Goal: Task Accomplishment & Management: Use online tool/utility

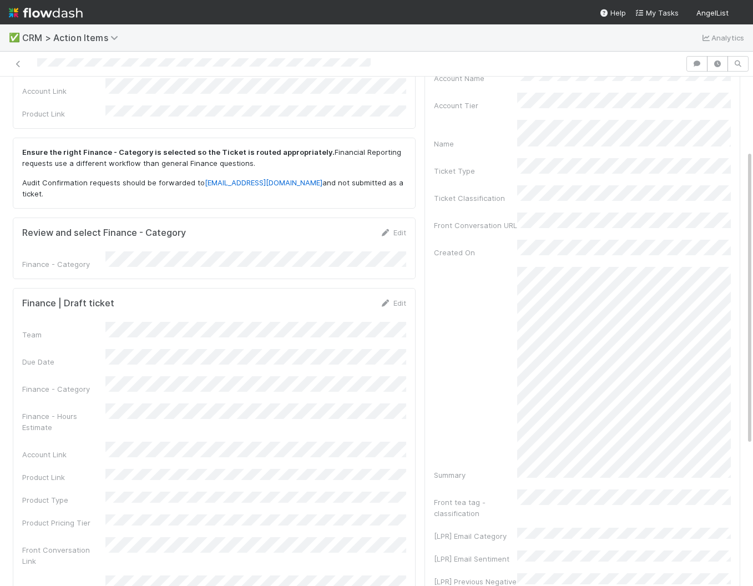
scroll to position [140, 0]
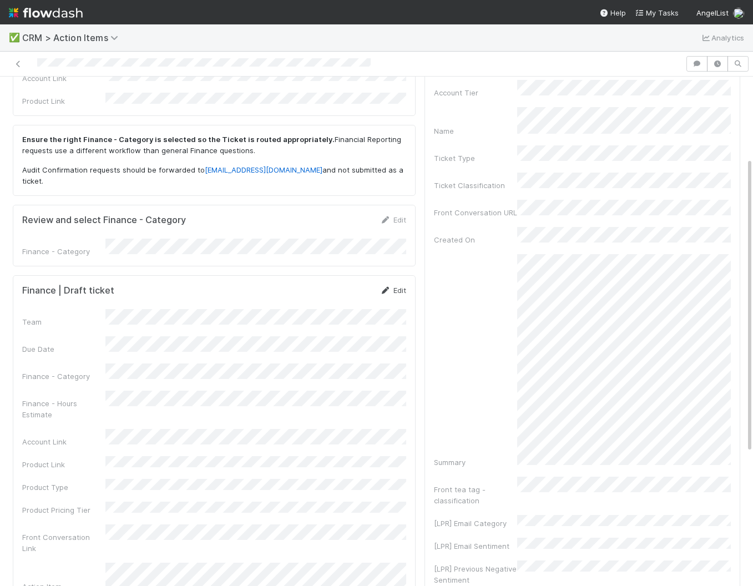
click at [394, 286] on link "Edit" at bounding box center [393, 290] width 26 height 9
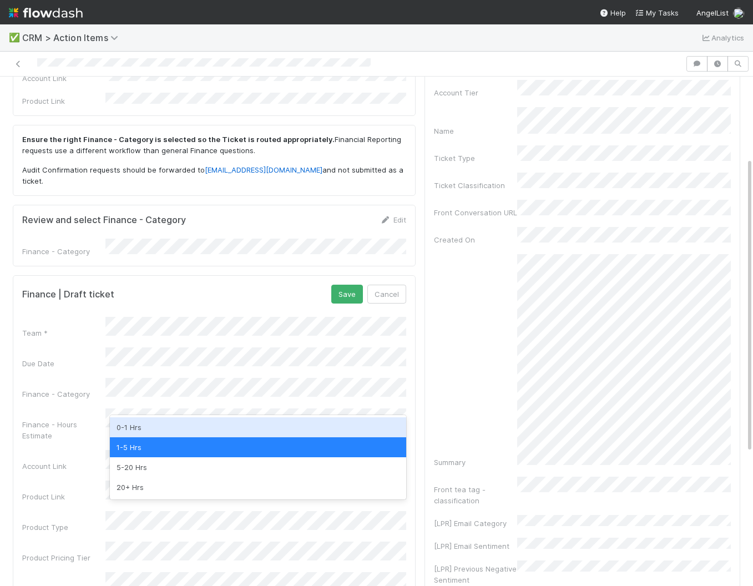
click at [143, 428] on div "0-1 Hrs" at bounding box center [258, 427] width 296 height 20
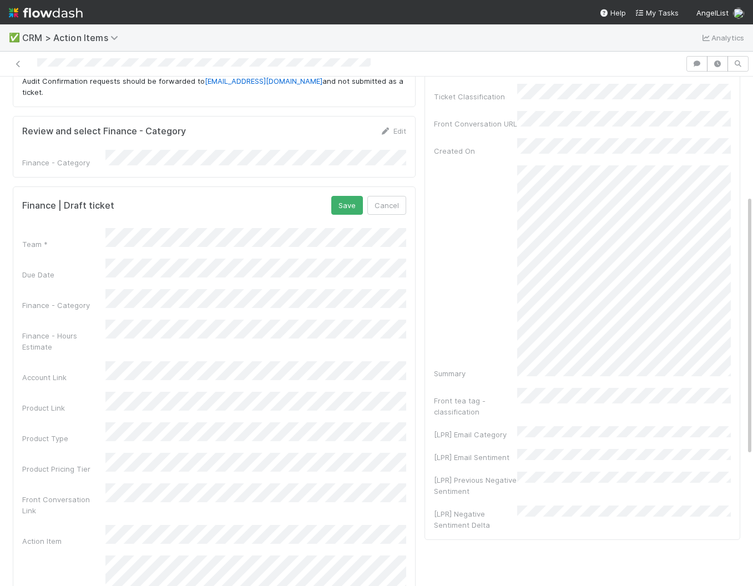
scroll to position [234, 0]
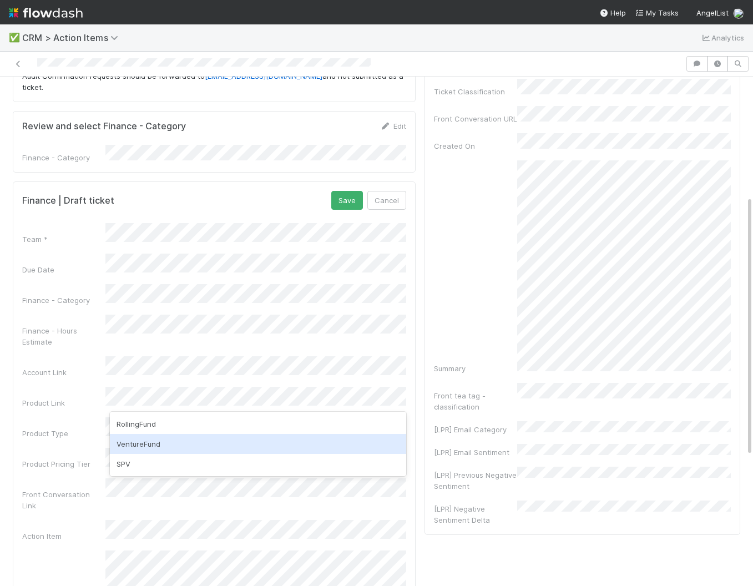
click at [143, 449] on div "VentureFund" at bounding box center [258, 444] width 296 height 20
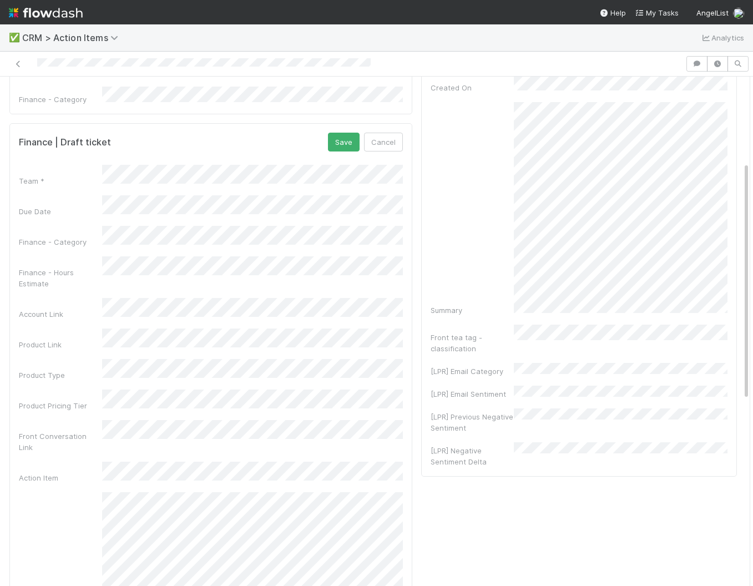
scroll to position [102, 0]
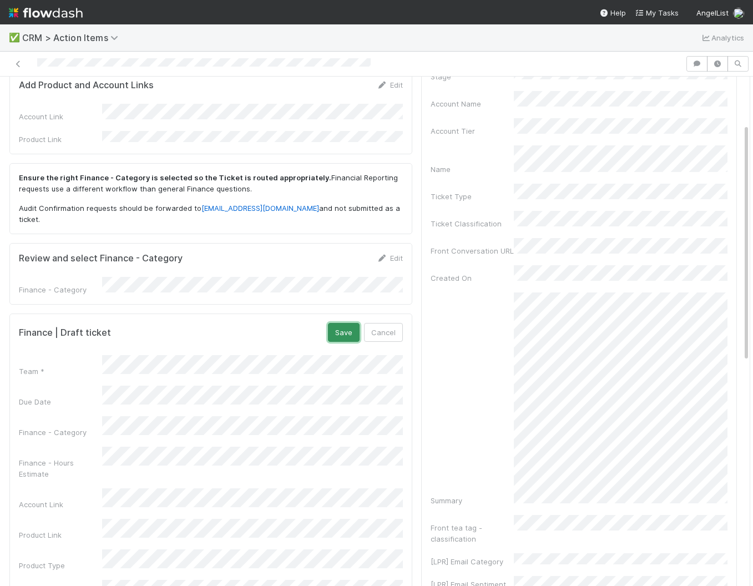
click at [341, 330] on button "Save" at bounding box center [344, 332] width 32 height 19
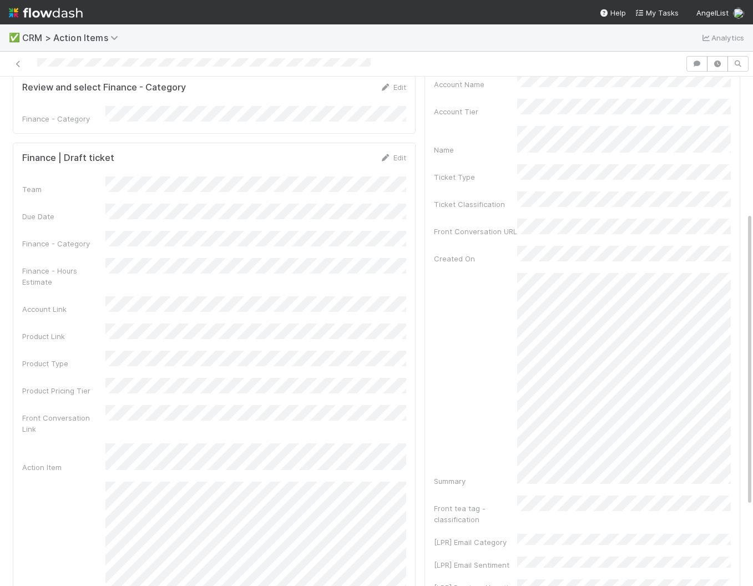
scroll to position [0, 0]
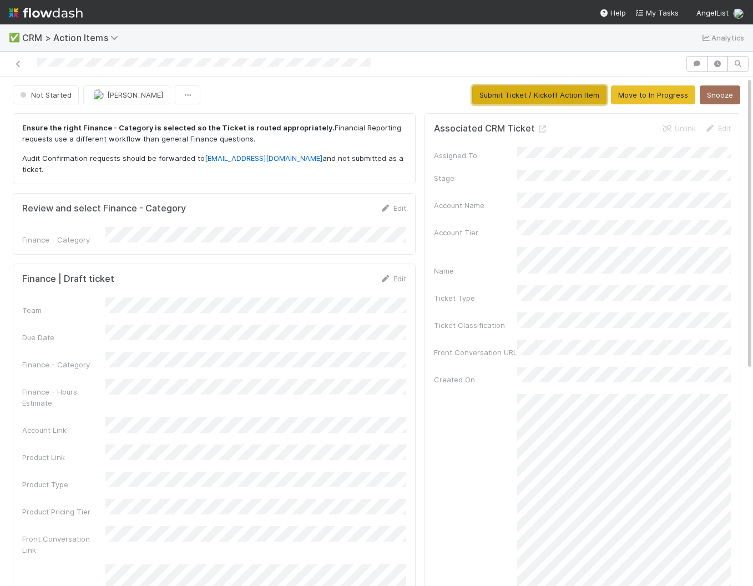
click at [557, 93] on button "Submit Ticket / Kickoff Action Item" at bounding box center [539, 94] width 134 height 19
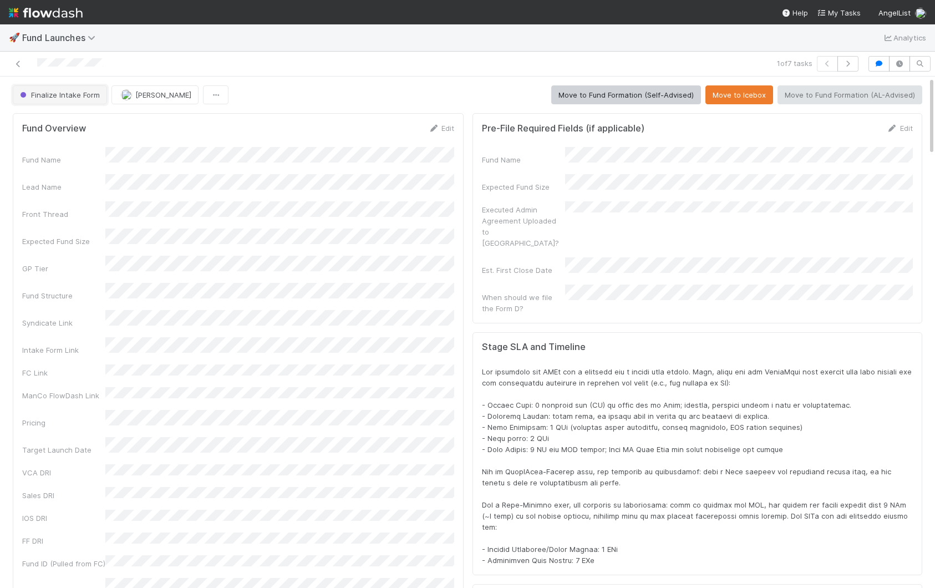
click at [63, 99] on span "Finalize Intake Form" at bounding box center [59, 94] width 82 height 9
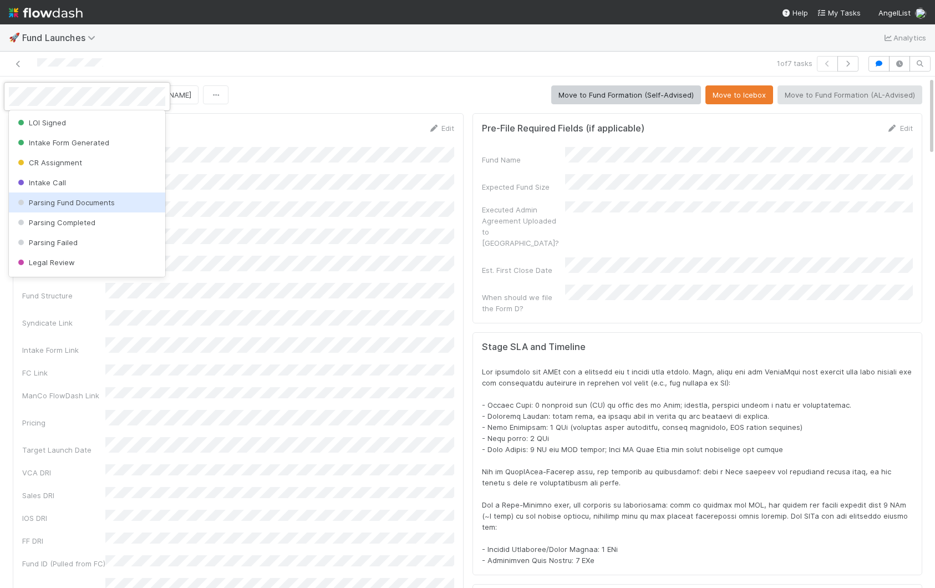
click at [343, 231] on div at bounding box center [467, 294] width 935 height 588
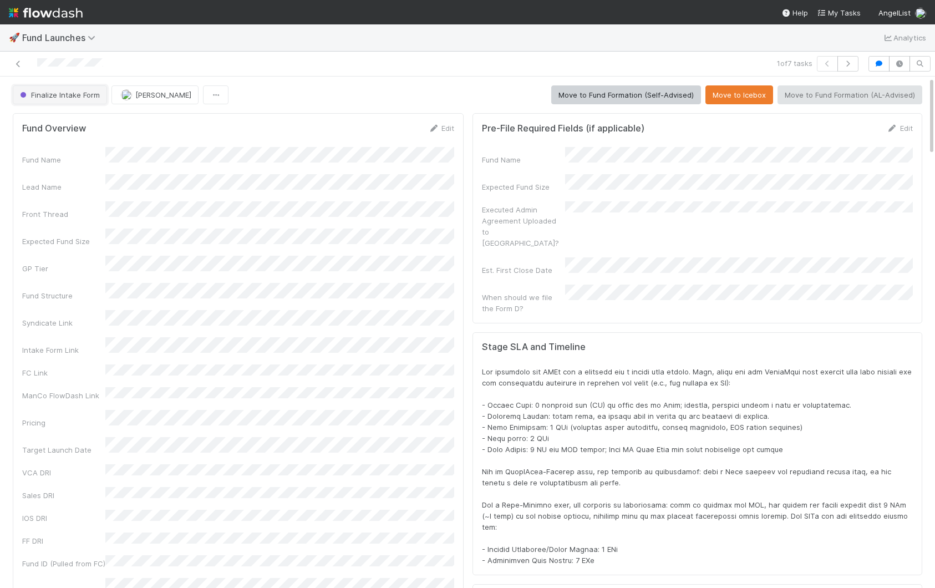
click at [78, 98] on span "Finalize Intake Form" at bounding box center [59, 94] width 82 height 9
click at [112, 117] on div "Terms Exported and Validated" at bounding box center [87, 123] width 156 height 20
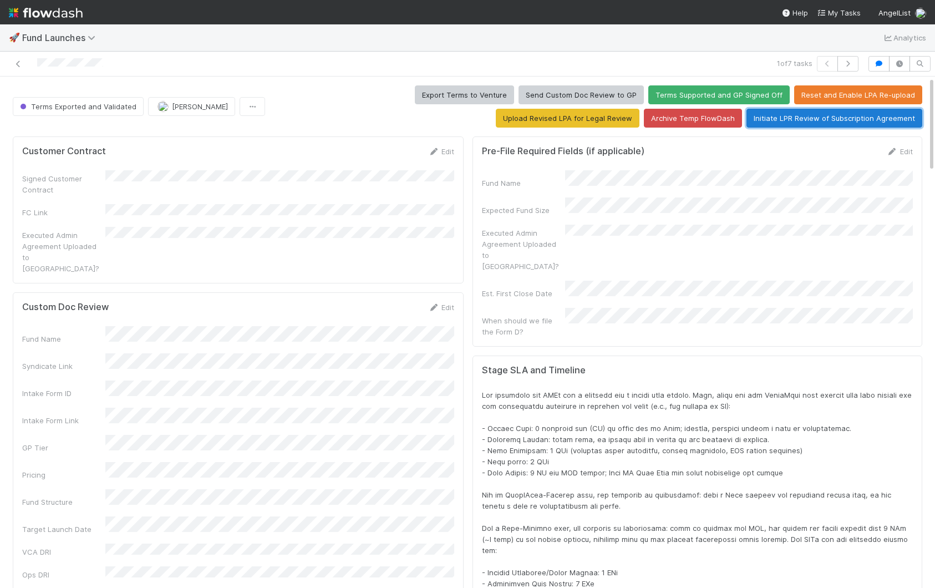
click at [841, 118] on button "Initiate LPR Review of Subscription Agreement" at bounding box center [835, 118] width 176 height 19
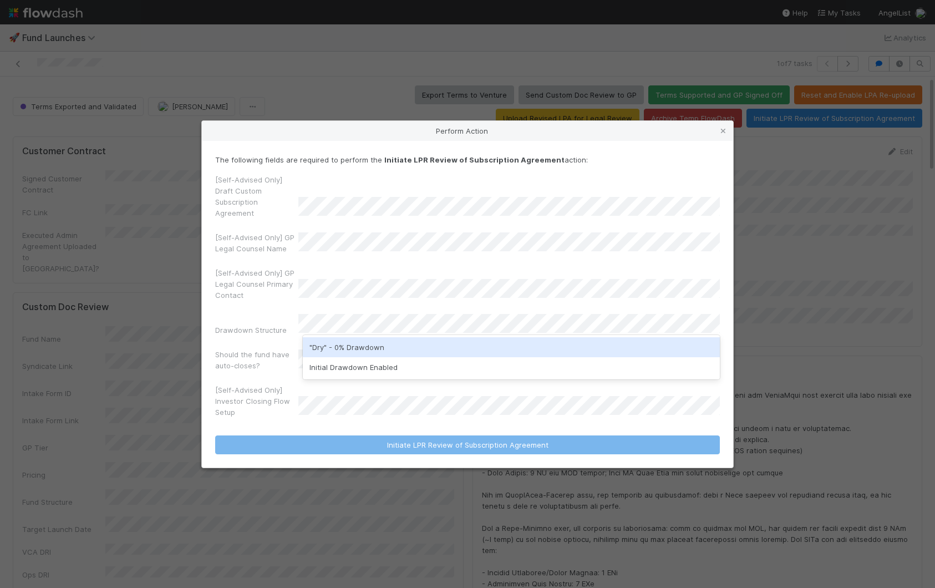
click at [342, 344] on div ""Dry" - 0% Drawdown" at bounding box center [511, 347] width 417 height 20
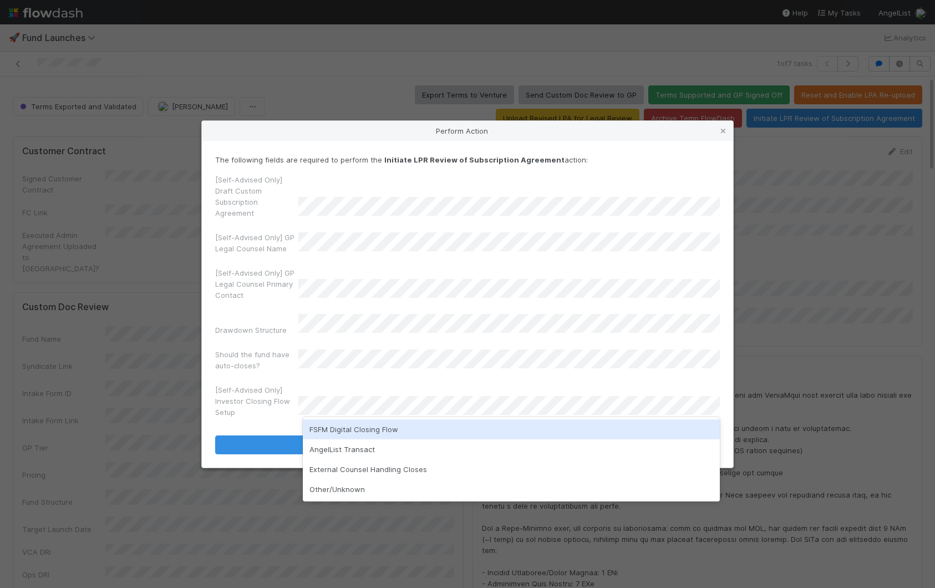
click at [338, 371] on div "[Self-Advised Only] Draft Custom Subscription Agreement [Self-Advised Only] GP …" at bounding box center [467, 298] width 505 height 248
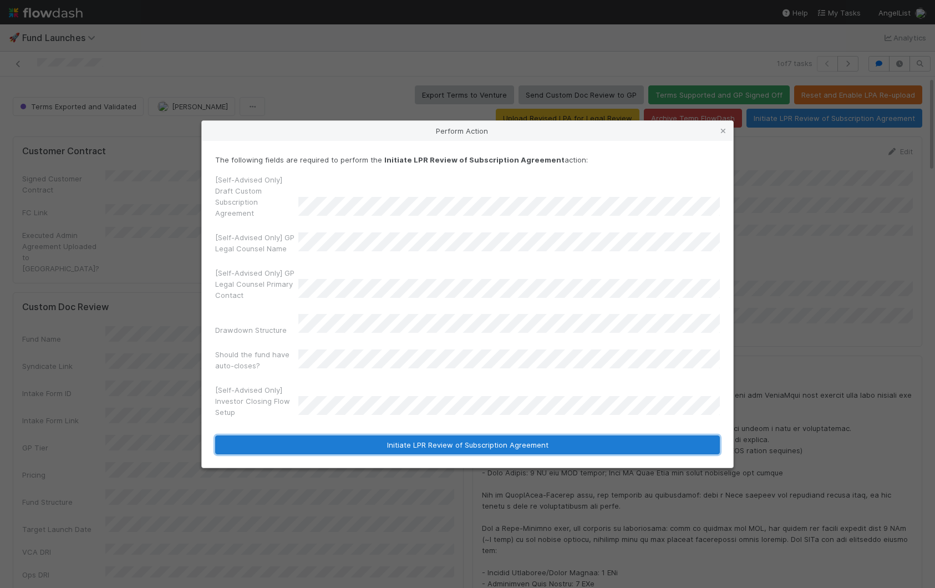
click at [387, 435] on button "Initiate LPR Review of Subscription Agreement" at bounding box center [467, 444] width 505 height 19
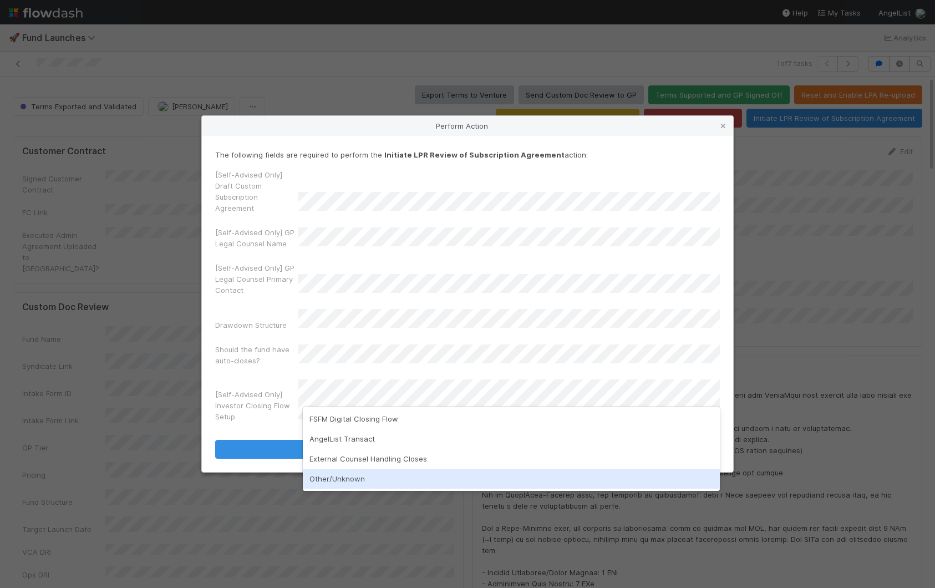
click at [368, 473] on div "Other/Unknown" at bounding box center [511, 479] width 417 height 20
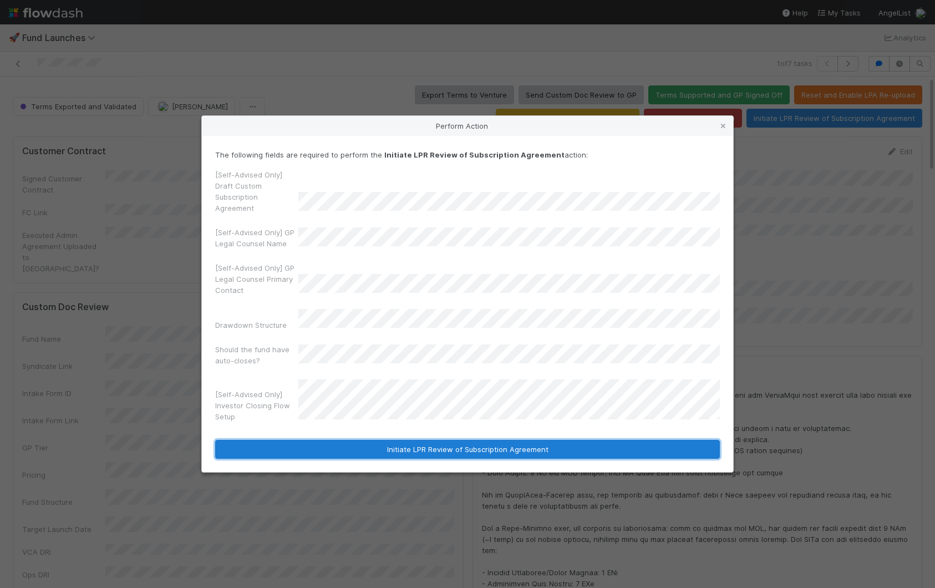
click at [376, 443] on button "Initiate LPR Review of Subscription Agreement" at bounding box center [467, 449] width 505 height 19
